Goal: Task Accomplishment & Management: Use online tool/utility

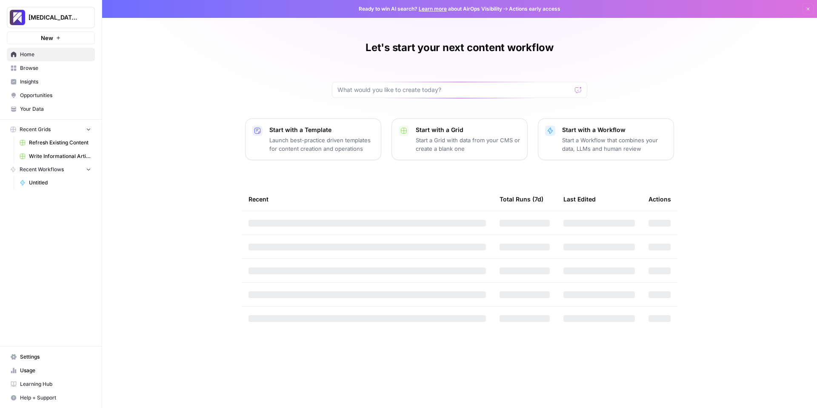
click at [39, 152] on span "Write Informational Article" at bounding box center [60, 156] width 62 height 8
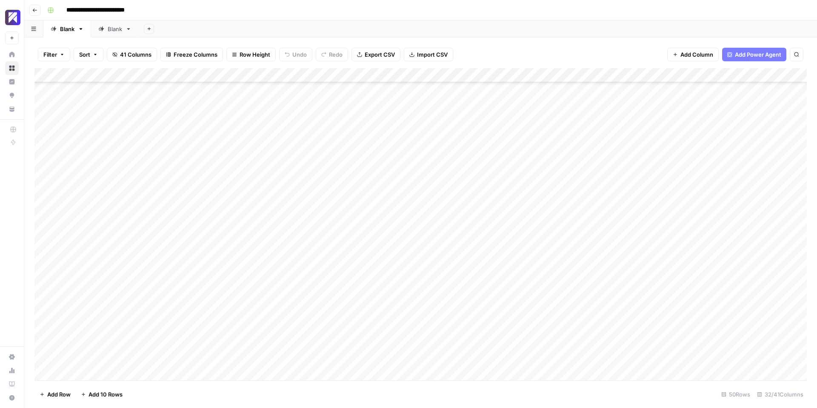
scroll to position [440, 0]
click at [365, 156] on div "Add Column" at bounding box center [420, 224] width 772 height 312
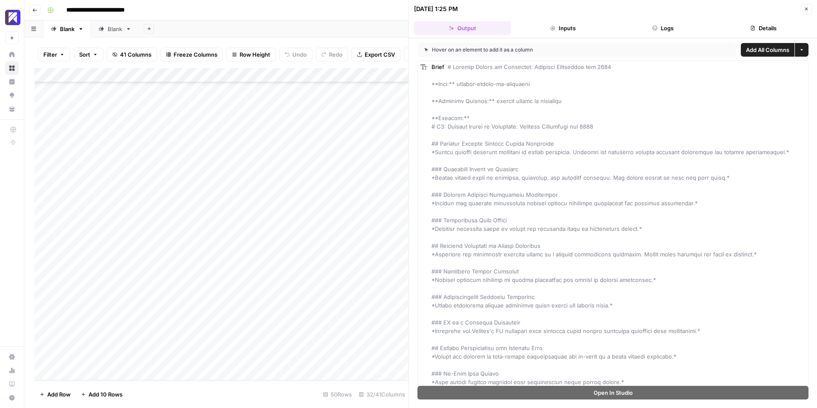
click at [804, 10] on icon "button" at bounding box center [806, 8] width 5 height 5
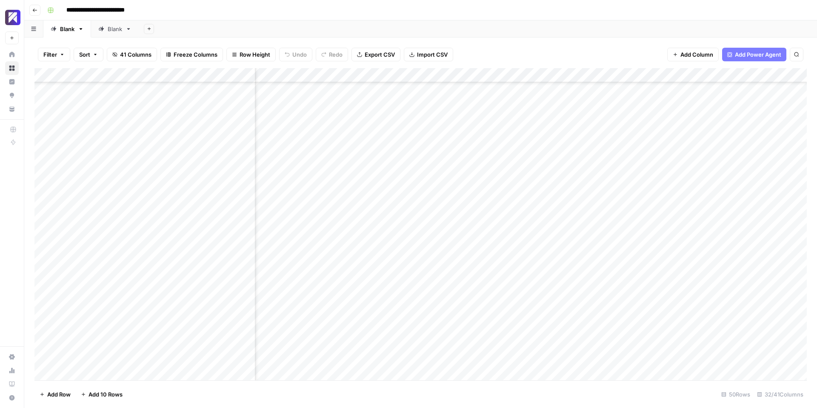
scroll to position [418, 1512]
click at [622, 235] on div "Add Column" at bounding box center [420, 224] width 772 height 312
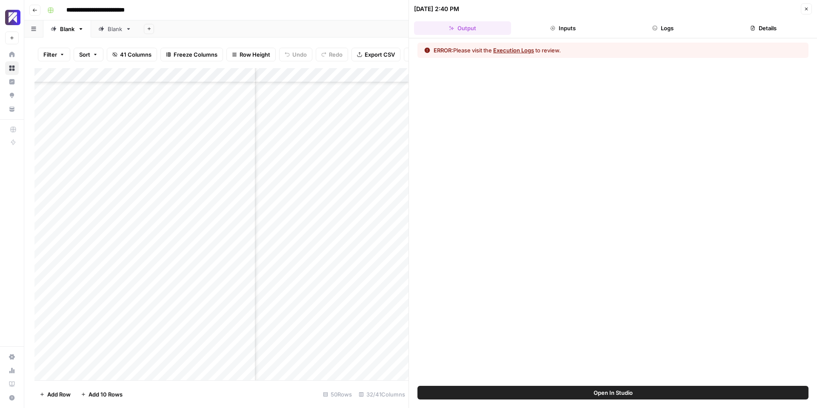
click at [652, 33] on button "Logs" at bounding box center [663, 28] width 97 height 14
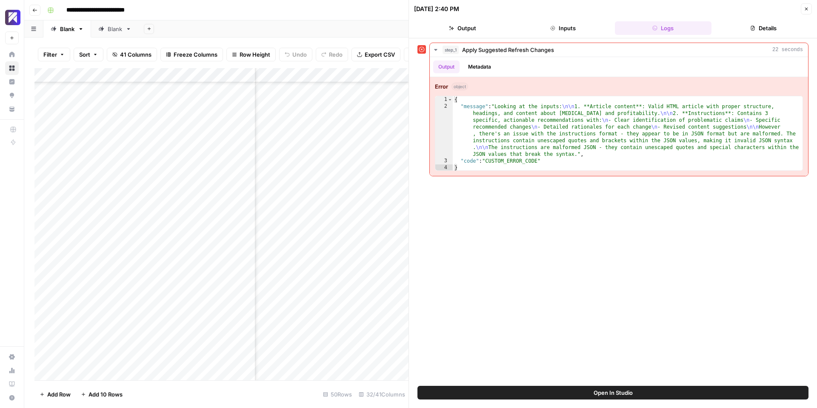
click at [806, 10] on icon "button" at bounding box center [806, 8] width 5 height 5
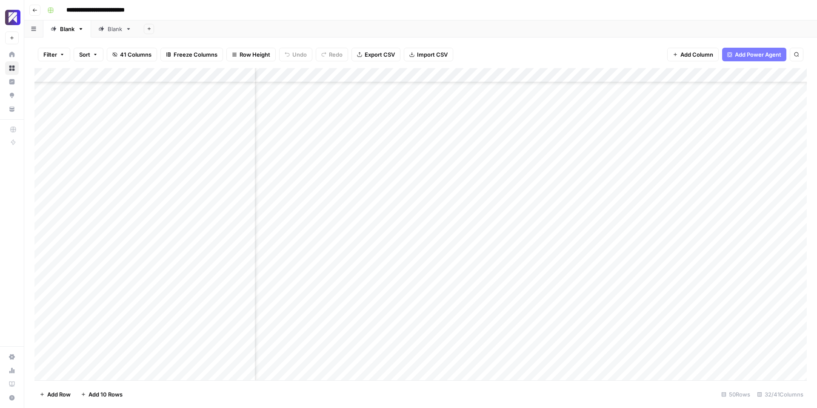
scroll to position [440, 1512]
click at [624, 314] on div "Add Column" at bounding box center [420, 224] width 772 height 312
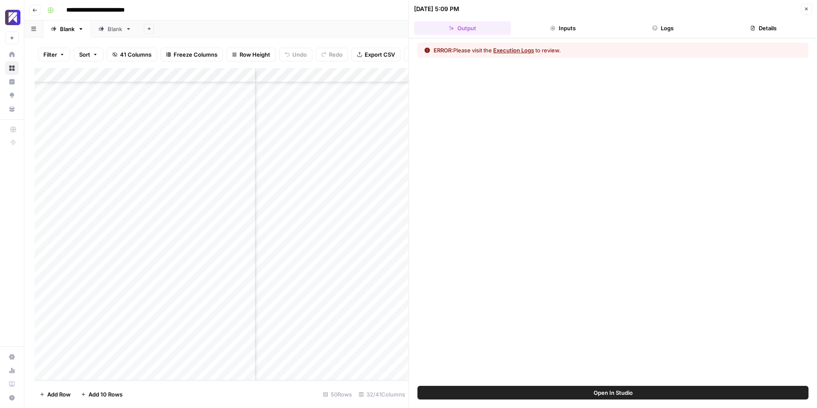
click at [667, 29] on button "Logs" at bounding box center [663, 28] width 97 height 14
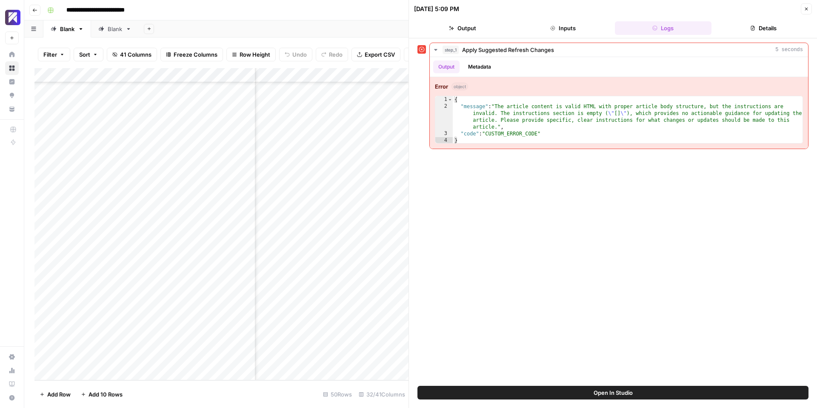
click at [804, 11] on icon "button" at bounding box center [806, 8] width 5 height 5
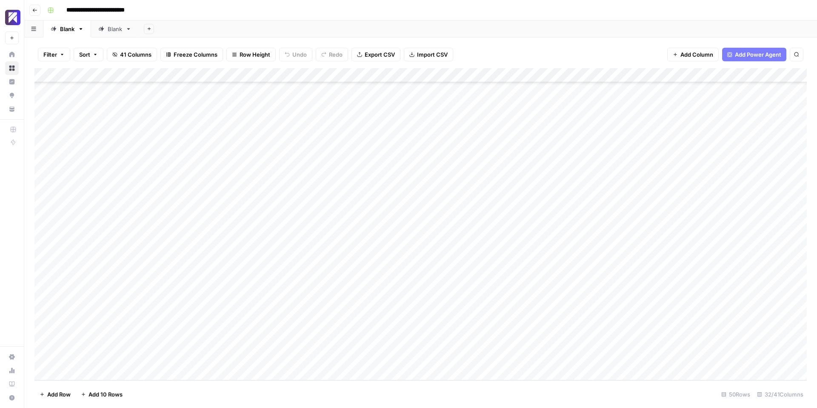
scroll to position [440, 0]
click at [84, 374] on div "Add Column" at bounding box center [420, 224] width 772 height 312
type textarea "**********"
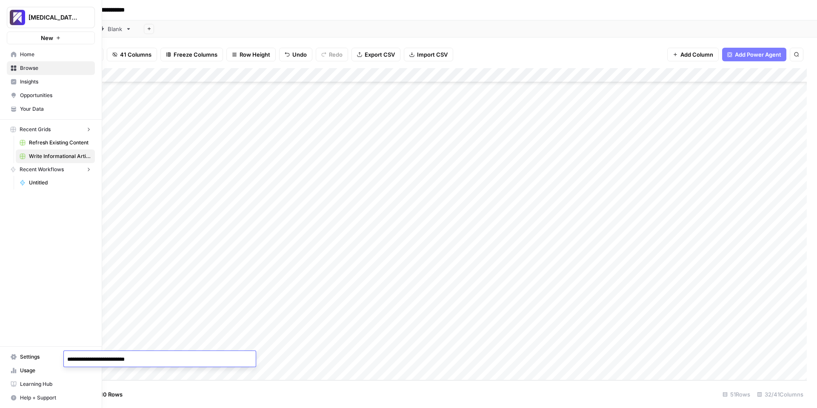
click at [11, 177] on div "[MEDICAL_DATA] - Test New Home Browse Insights Opportunities Your Data Recent G…" at bounding box center [51, 204] width 102 height 408
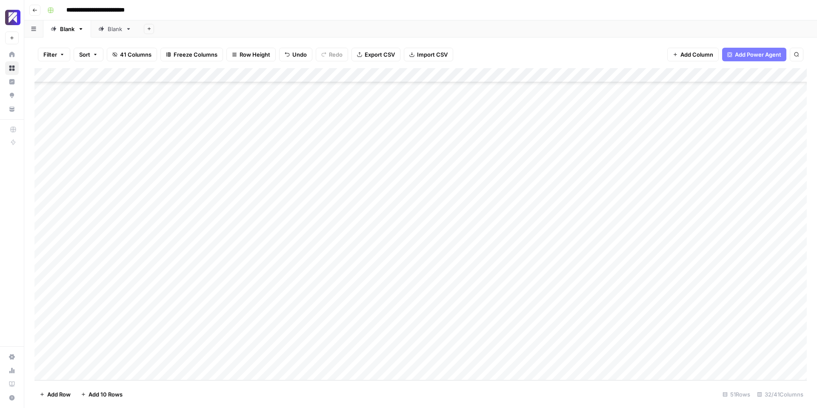
click at [146, 353] on div "Add Column" at bounding box center [420, 224] width 772 height 312
click at [192, 361] on textarea "**********" at bounding box center [160, 359] width 192 height 12
click at [319, 355] on div "Add Column" at bounding box center [420, 224] width 772 height 312
click at [364, 343] on div "Add Column" at bounding box center [420, 224] width 772 height 312
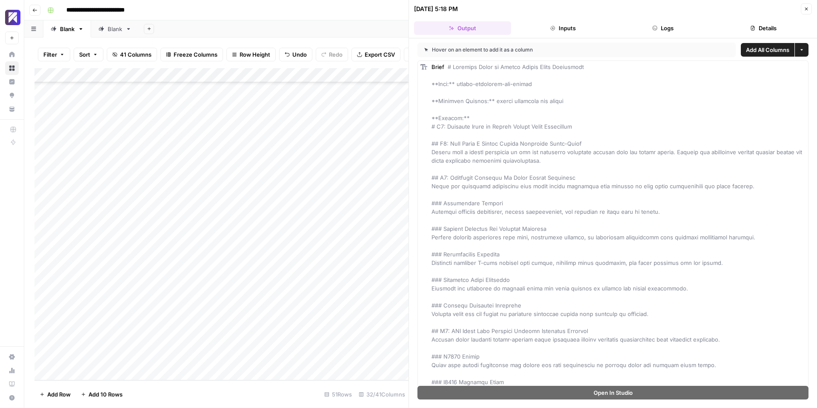
drag, startPoint x: 533, startPoint y: 84, endPoint x: 450, endPoint y: 83, distance: 83.0
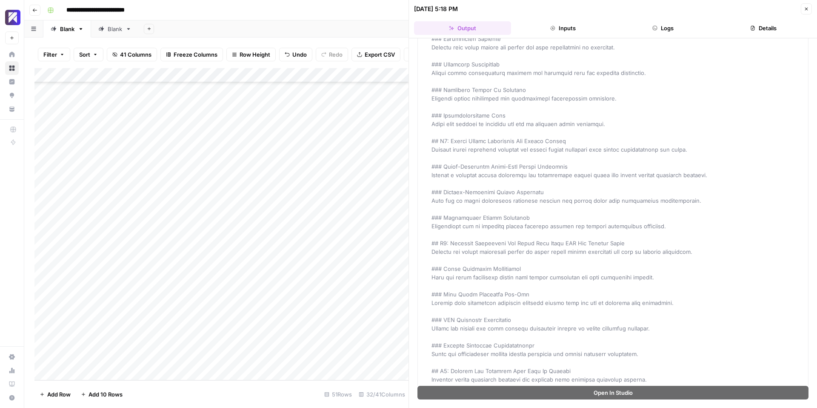
scroll to position [6122, 0]
click at [803, 7] on button "Close" at bounding box center [806, 8] width 11 height 11
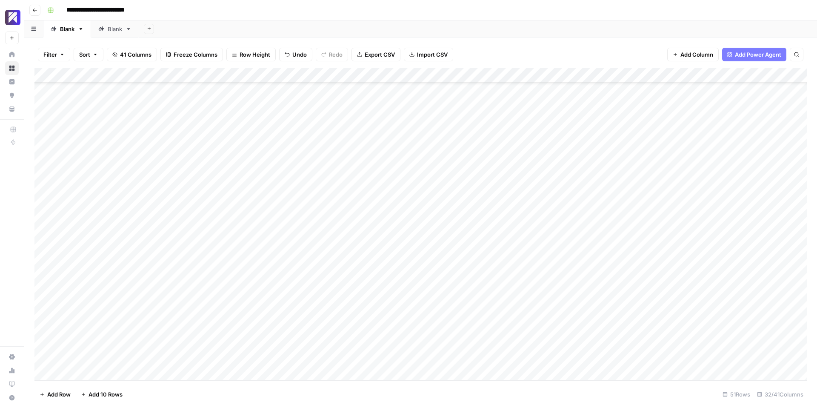
click at [375, 358] on div "Add Column" at bounding box center [420, 224] width 772 height 312
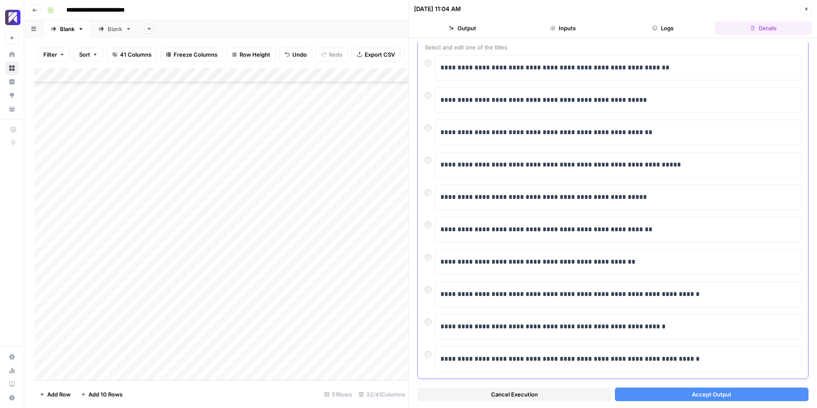
scroll to position [68, 0]
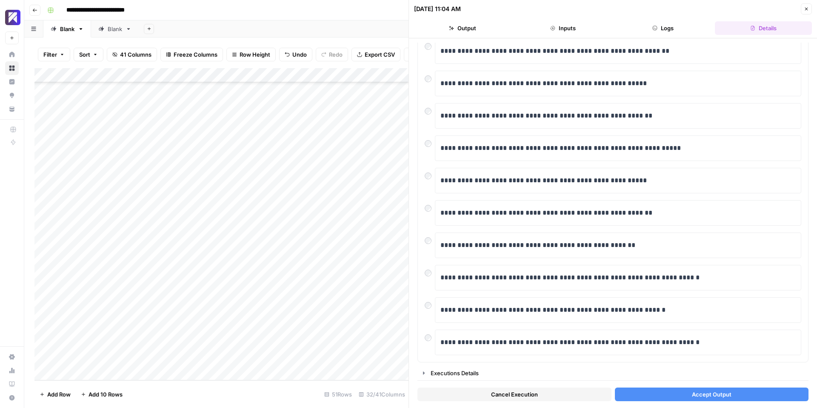
click at [700, 395] on span "Accept Output" at bounding box center [712, 394] width 40 height 9
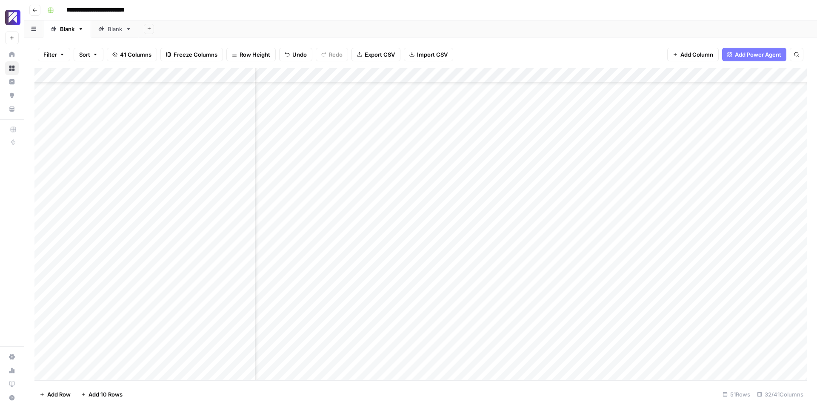
scroll to position [454, 113]
click at [328, 343] on div "Add Column" at bounding box center [420, 224] width 772 height 312
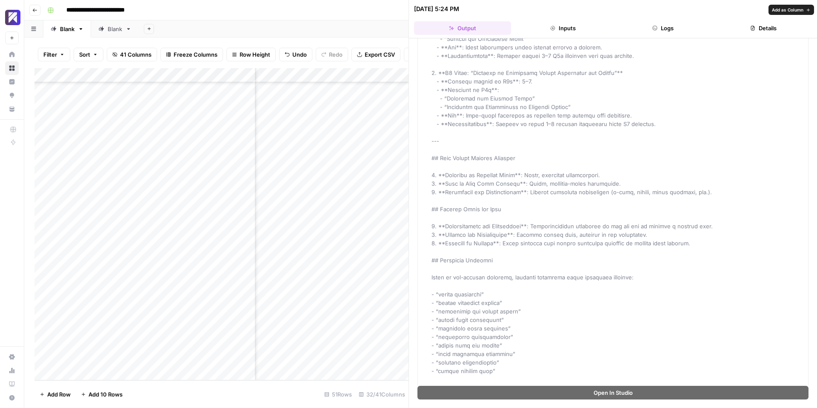
scroll to position [1224, 0]
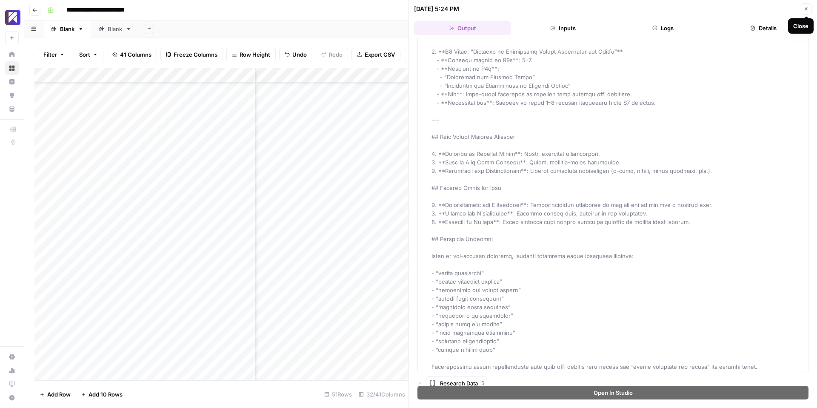
click at [808, 9] on icon "button" at bounding box center [806, 8] width 5 height 5
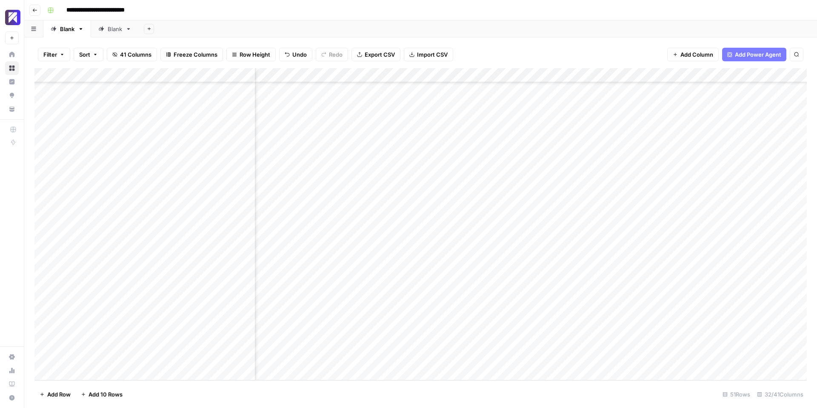
scroll to position [454, 695]
click at [523, 342] on div "Add Column" at bounding box center [420, 224] width 772 height 312
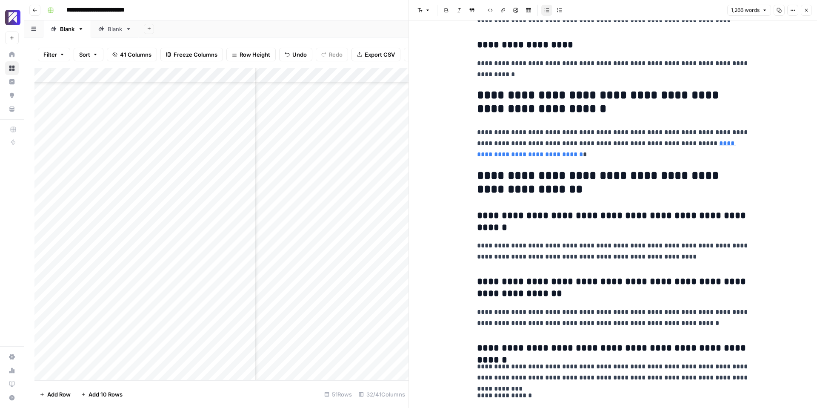
scroll to position [2712, 0]
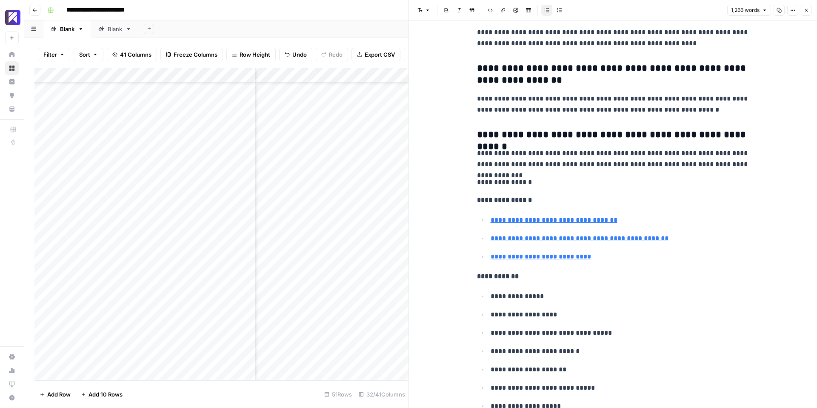
type input "[URL][DOMAIN_NAME]"
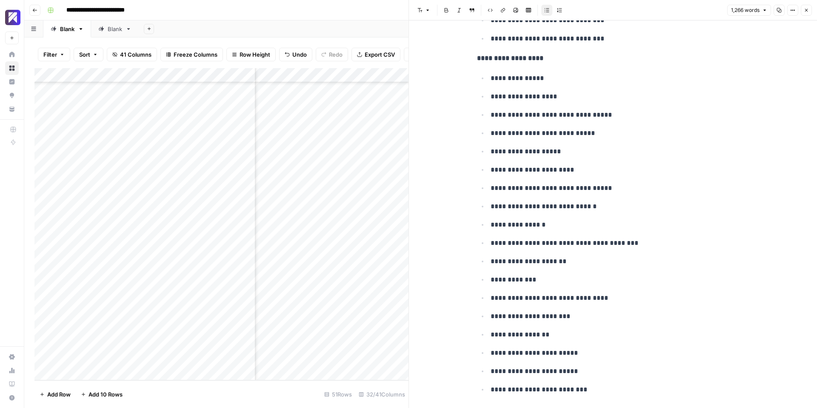
scroll to position [3993, 0]
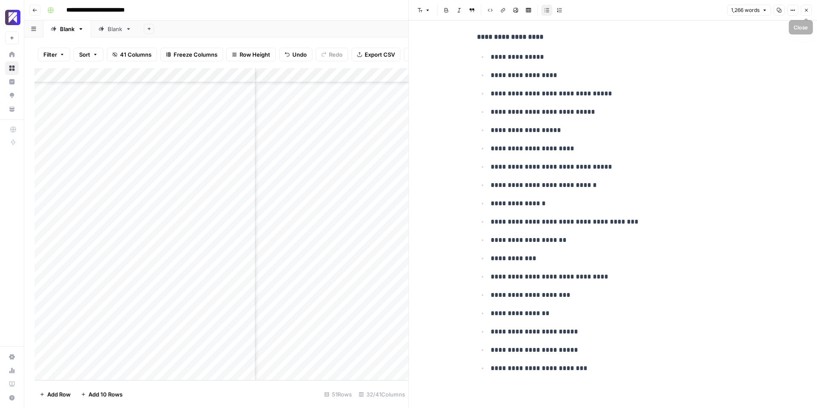
click at [807, 9] on icon "button" at bounding box center [806, 10] width 5 height 5
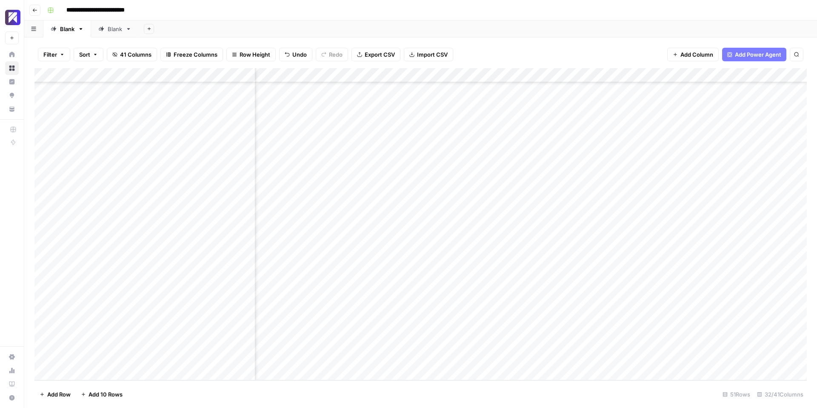
scroll to position [454, 883]
click at [529, 329] on div "Add Column" at bounding box center [420, 224] width 772 height 312
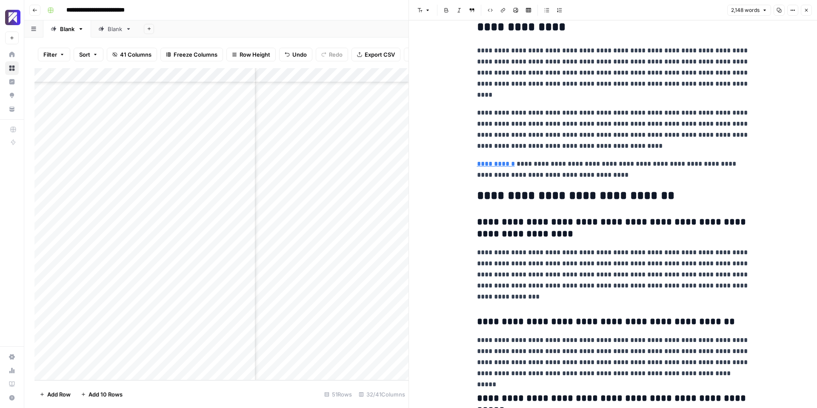
scroll to position [3368, 0]
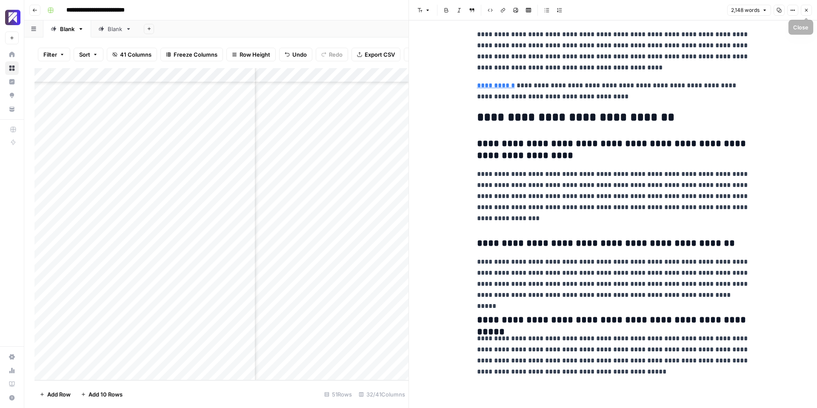
click at [804, 9] on icon "button" at bounding box center [806, 10] width 5 height 5
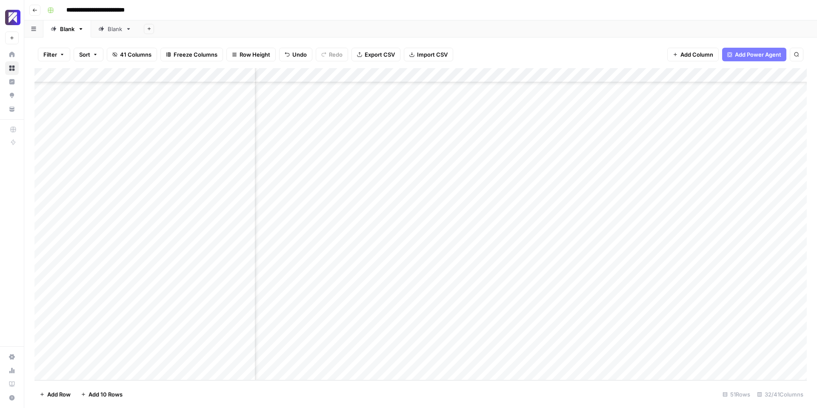
scroll to position [454, 944]
click at [546, 329] on div "Add Column" at bounding box center [420, 224] width 772 height 312
click at [365, 358] on div "Add Column" at bounding box center [420, 224] width 772 height 312
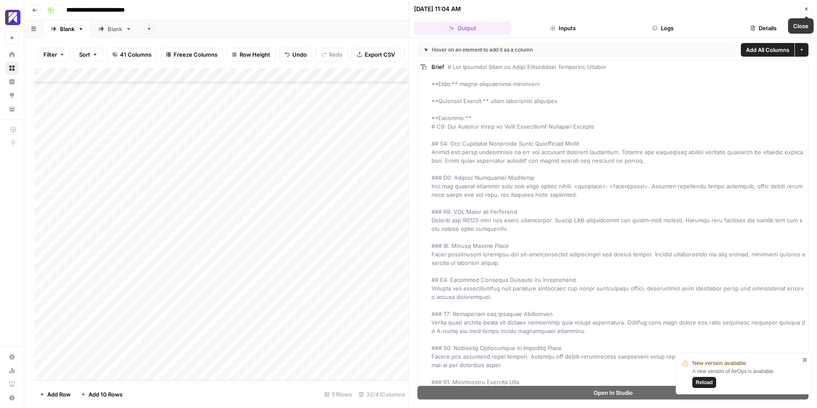
click at [809, 9] on span "Close" at bounding box center [809, 9] width 0 height 0
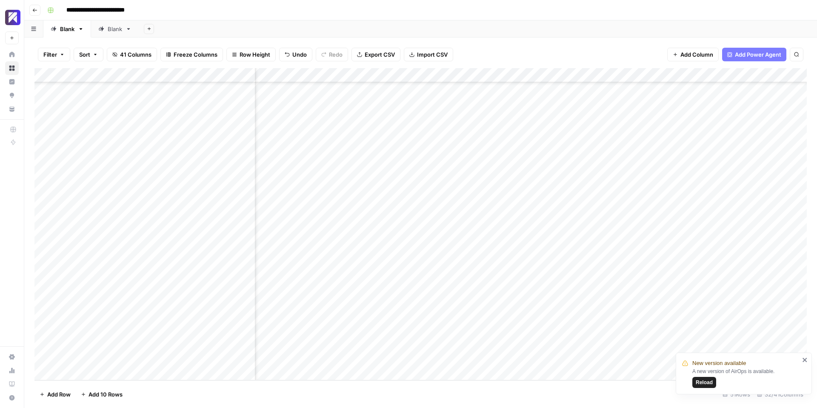
scroll to position [454, 1635]
